Goal: Task Accomplishment & Management: Manage account settings

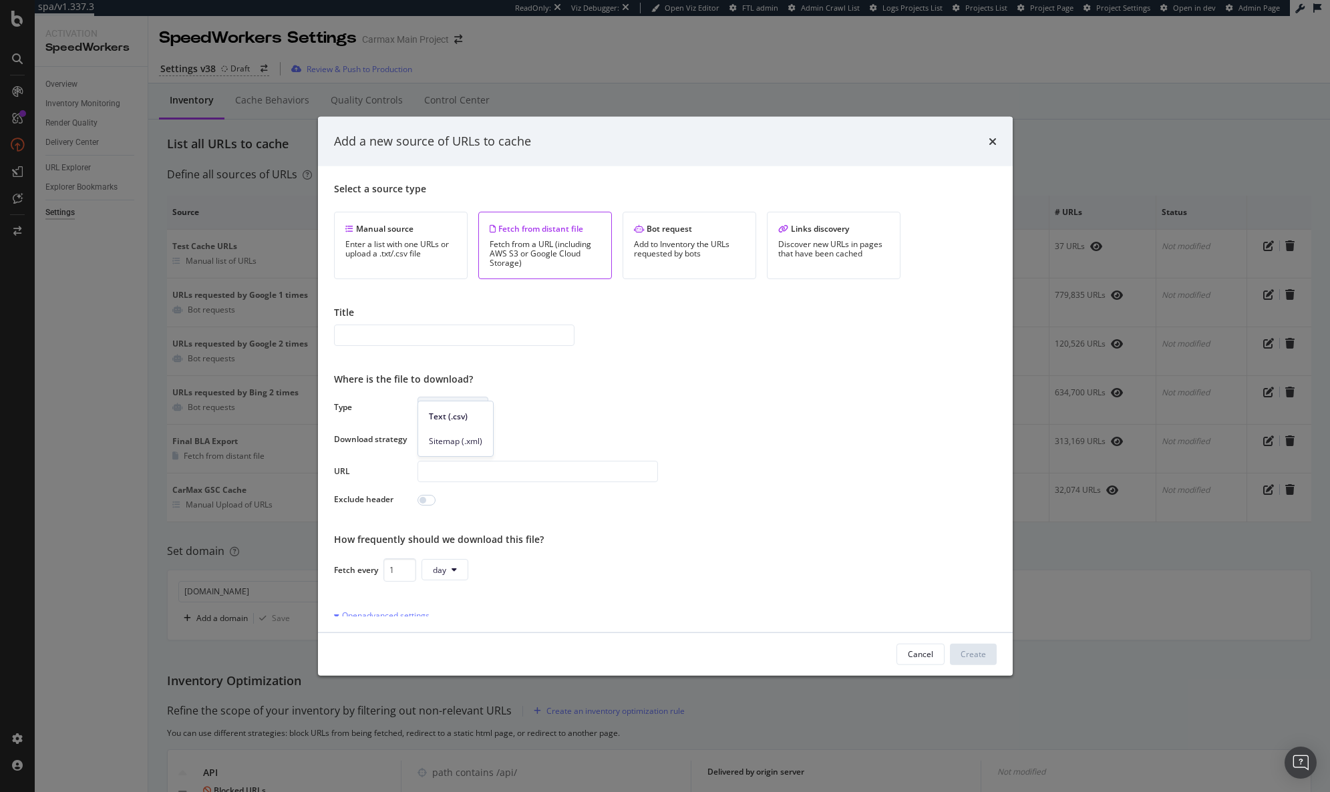
scroll to position [17, 0]
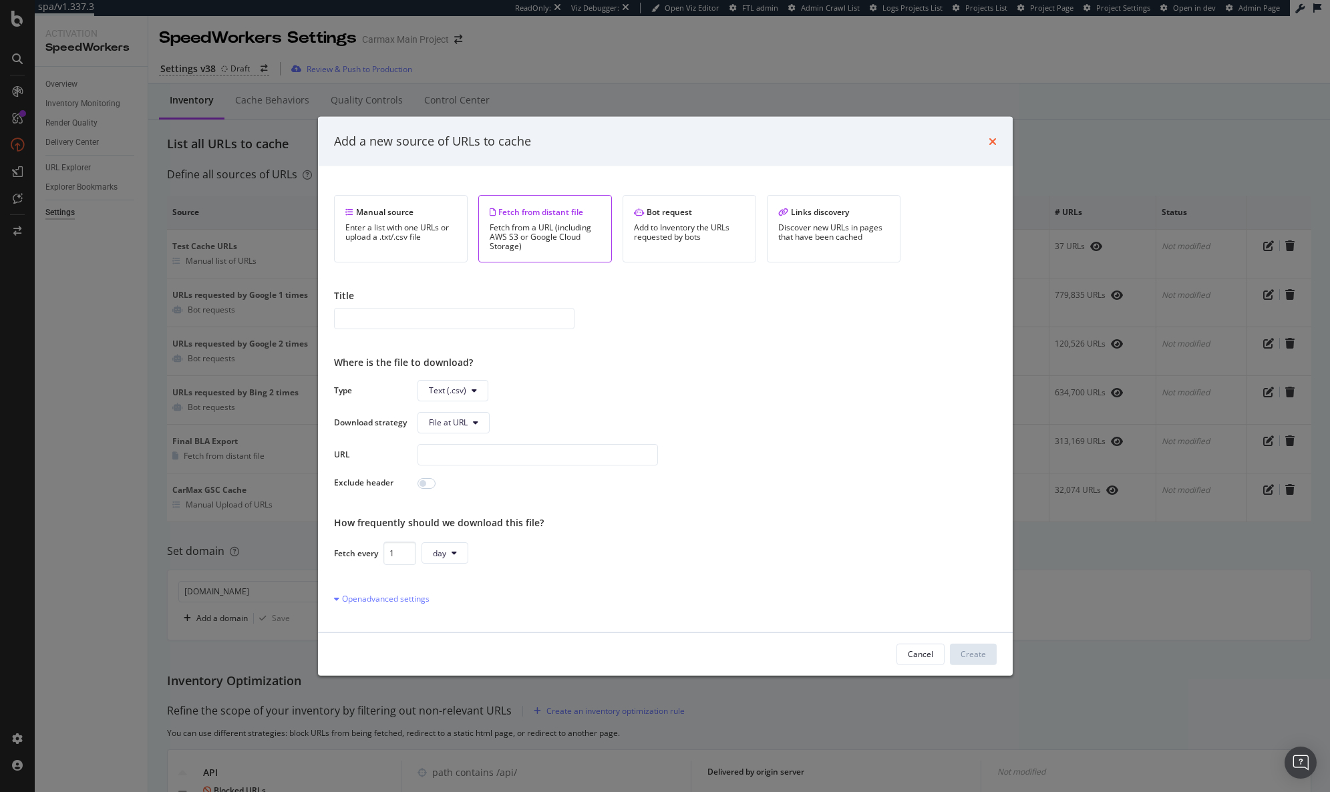
click at [989, 142] on icon "times" at bounding box center [993, 141] width 8 height 11
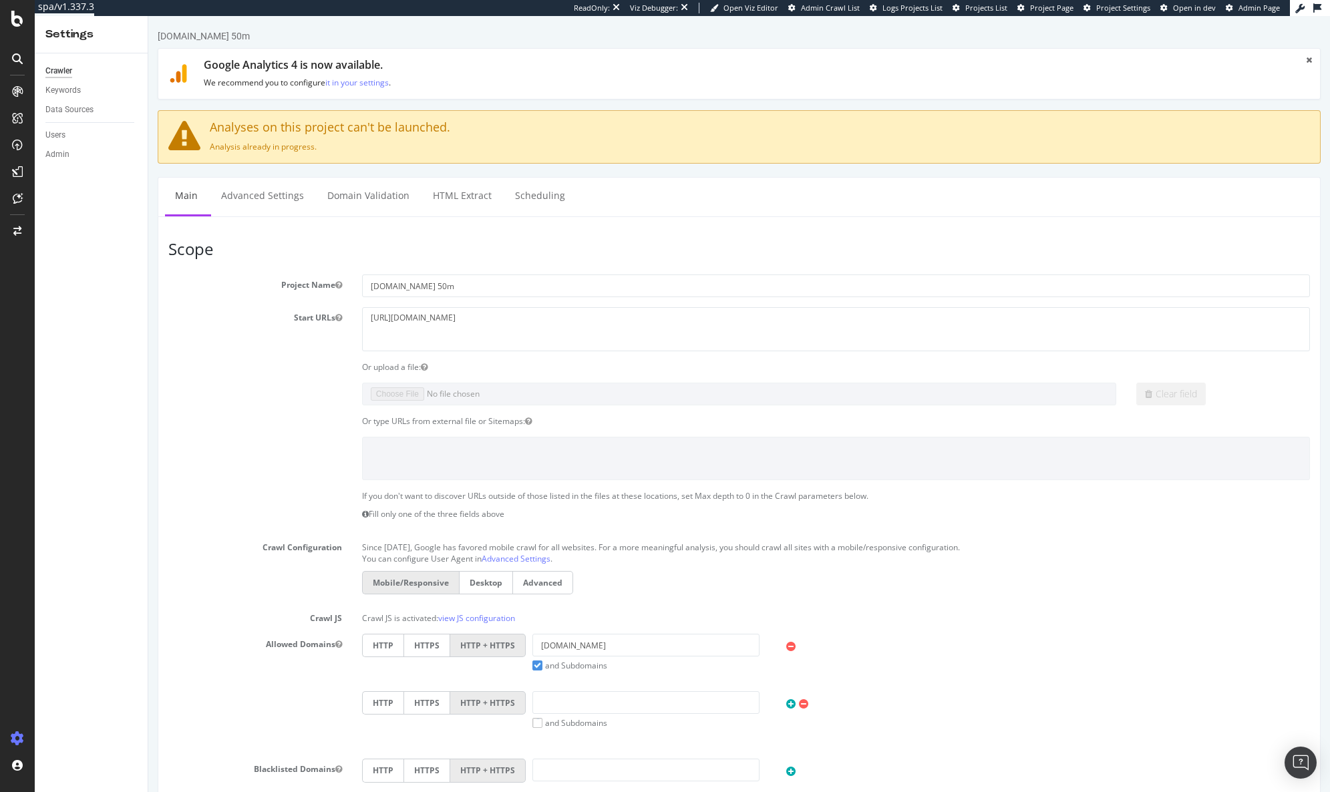
drag, startPoint x: 140, startPoint y: 494, endPoint x: 142, endPoint y: 486, distance: 8.9
click at [140, 494] on div "Crawler Keywords Data Sources Users Admin" at bounding box center [91, 422] width 113 height 739
click at [374, 190] on link "Domain Validation" at bounding box center [368, 196] width 102 height 37
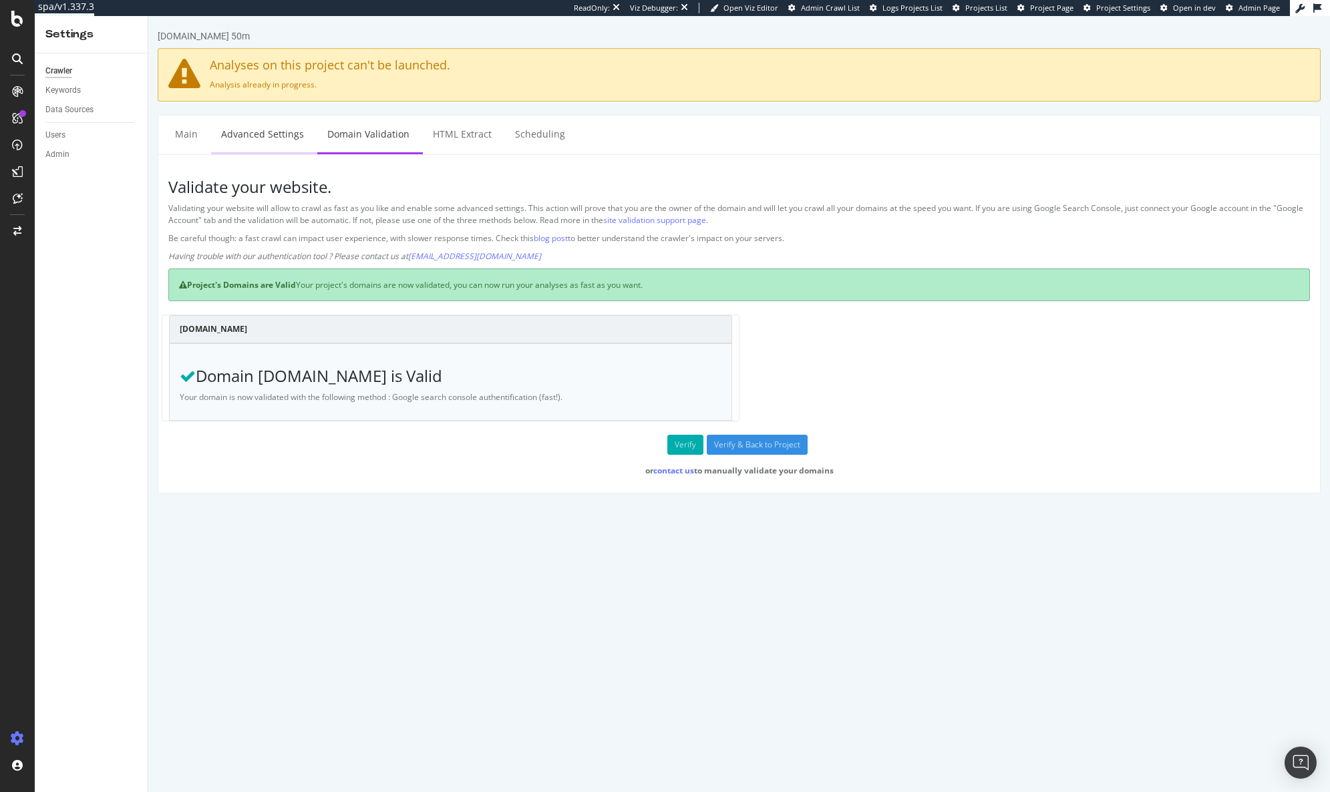
click at [283, 149] on link "Advanced Settings" at bounding box center [262, 134] width 103 height 37
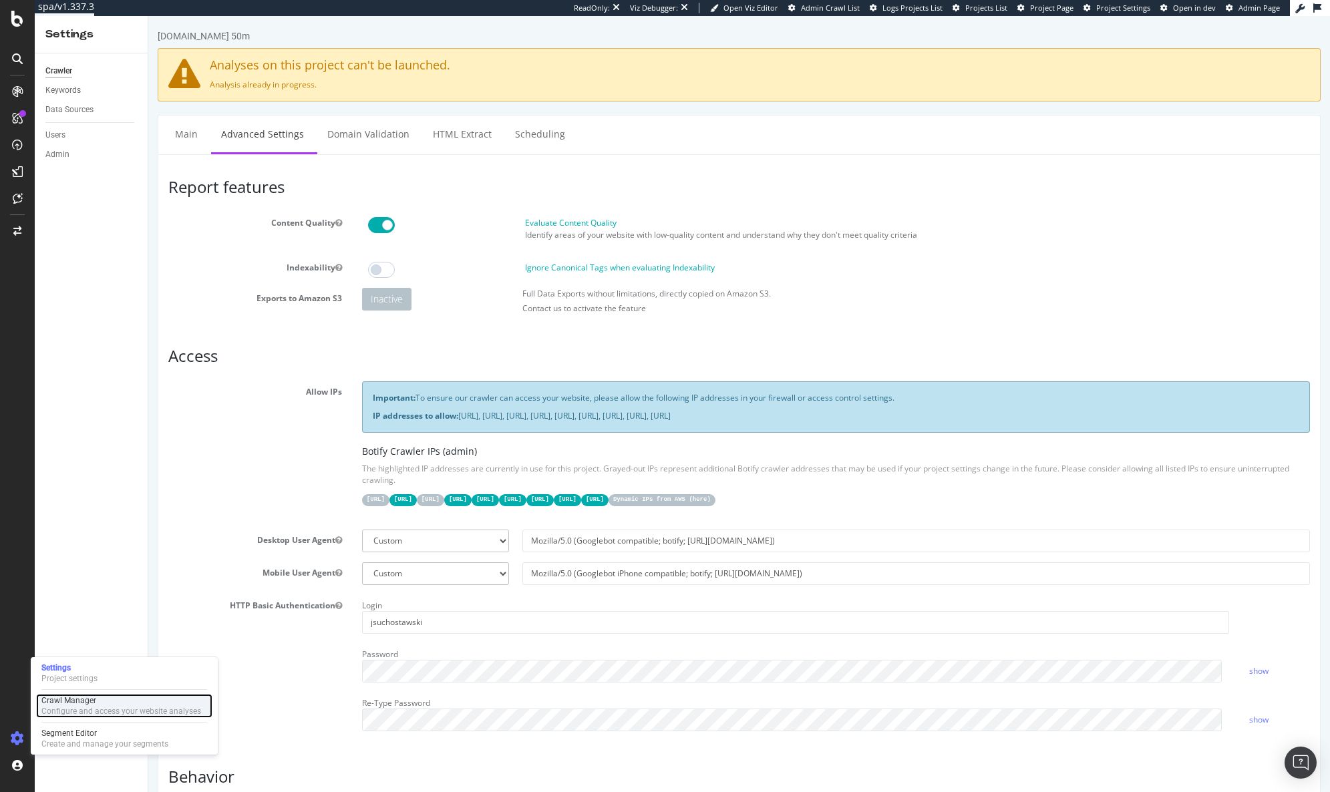
click at [65, 709] on div "Configure and access your website analyses" at bounding box center [121, 711] width 160 height 11
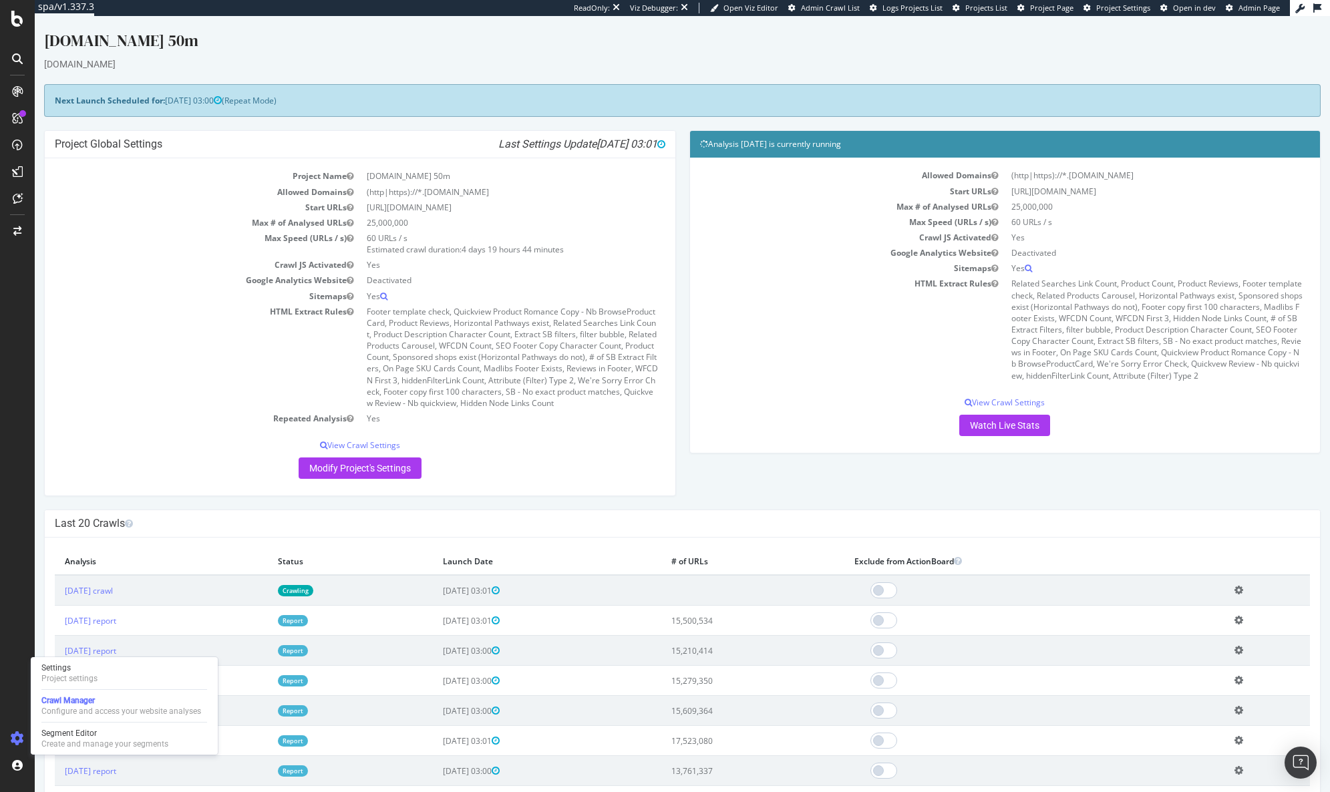
click at [1045, 421] on p "Watch Live Stats" at bounding box center [1005, 425] width 610 height 21
click at [1029, 425] on link "Watch Live Stats" at bounding box center [1004, 425] width 91 height 21
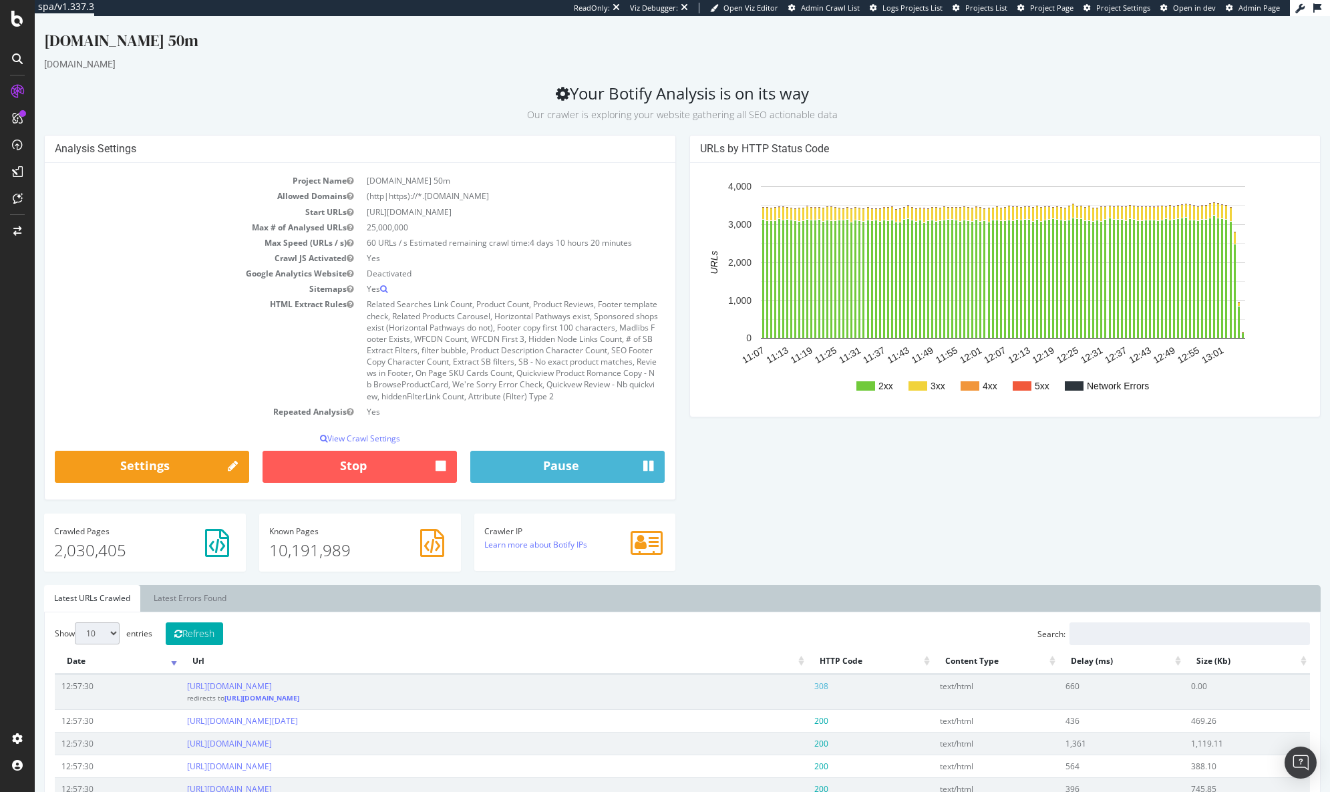
click at [88, 267] on td "Google Analytics Website" at bounding box center [207, 273] width 305 height 15
